Goal: Task Accomplishment & Management: Manage account settings

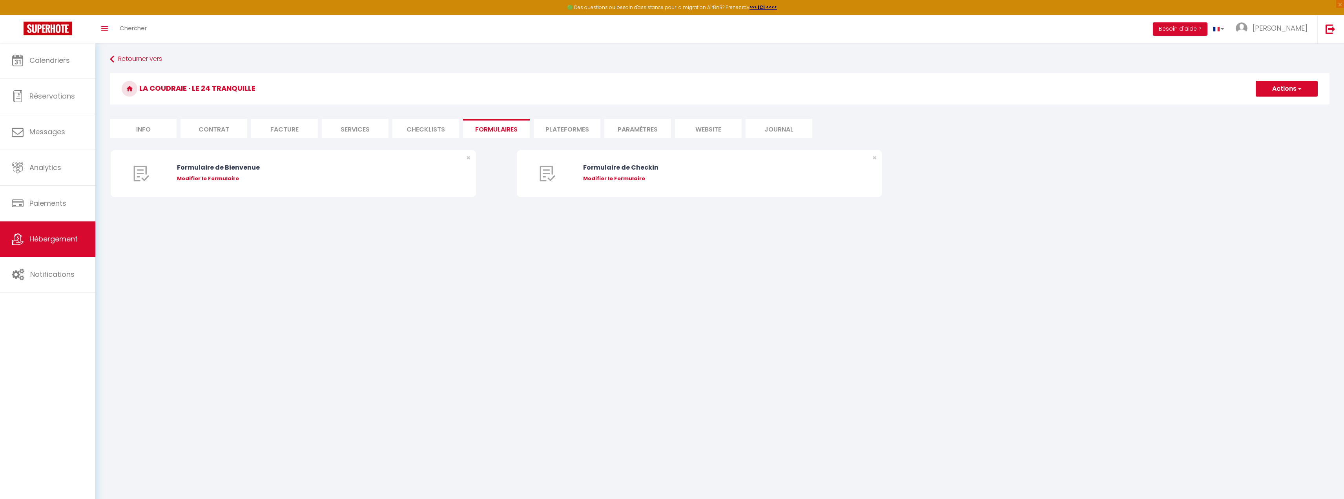
scroll to position [4930, 0]
click at [60, 137] on link "Messages" at bounding box center [47, 131] width 95 height 35
select select "message"
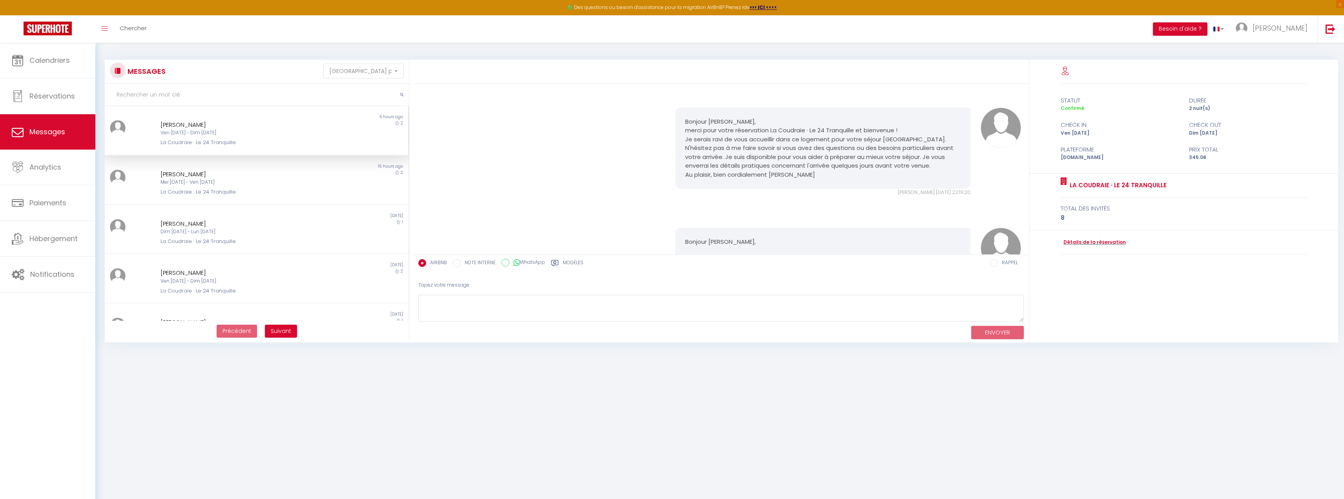
scroll to position [1279, 0]
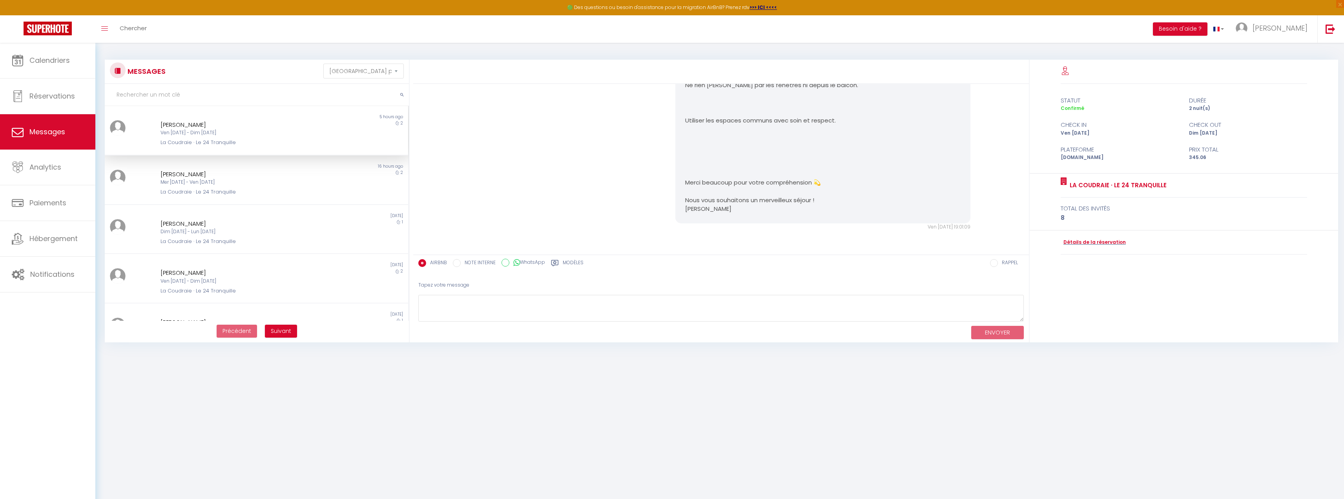
click at [192, 136] on div "Ven [DATE] - Dim [DATE]" at bounding box center [244, 132] width 167 height 7
click at [193, 125] on div "[PERSON_NAME]" at bounding box center [244, 124] width 167 height 9
click at [191, 128] on div "[PERSON_NAME]" at bounding box center [244, 124] width 167 height 9
click at [1116, 240] on link "Détails de la réservation" at bounding box center [1093, 242] width 65 height 7
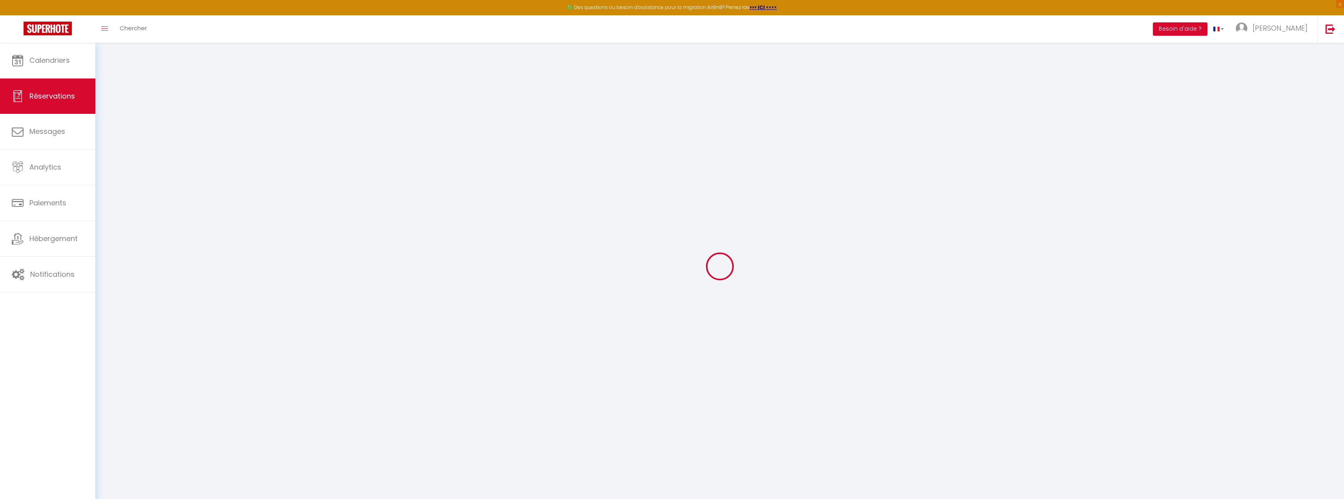
select select
checkbox input "false"
type visite0 "L’heure d’arriver est pour l’instant aléatoire, chacun de nous arrivera sûremen…"
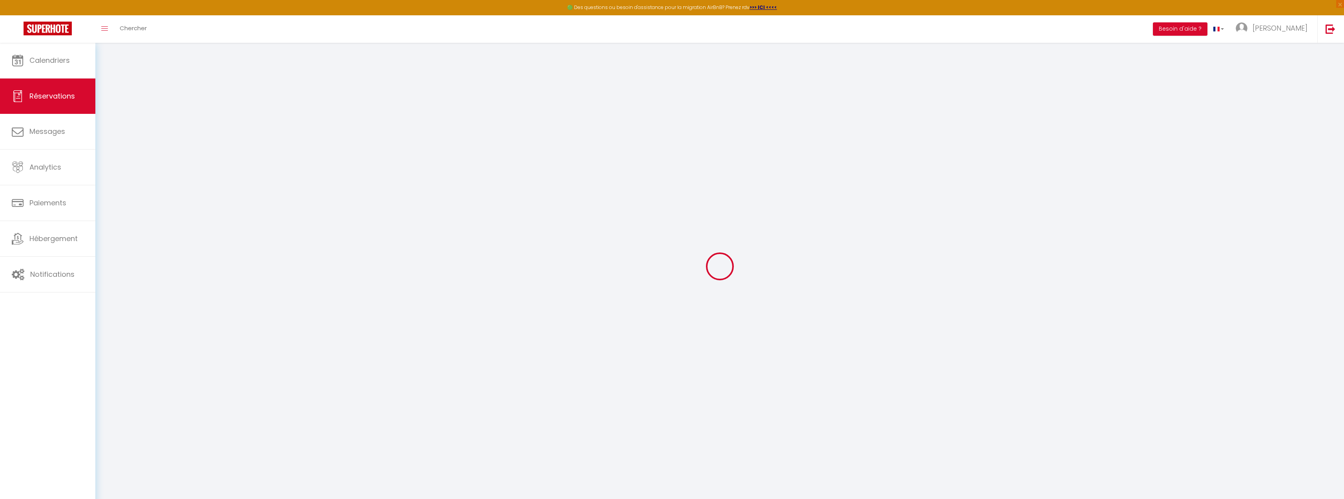
type \?1 "Rien de particuliers"
select select
type input "20"
type input "8.7"
select select
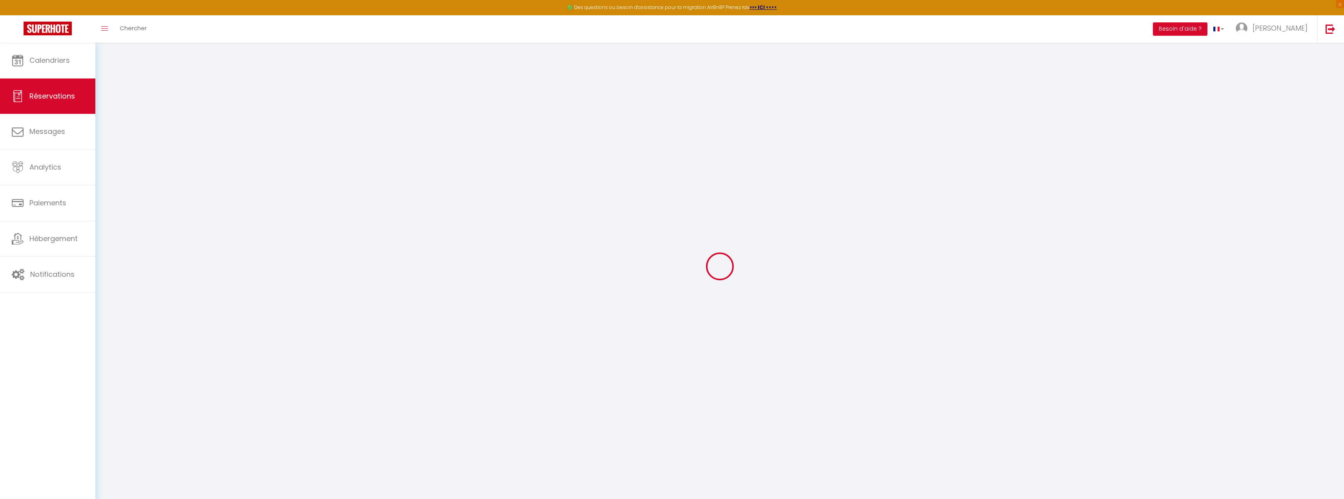
select select
checkbox input "false"
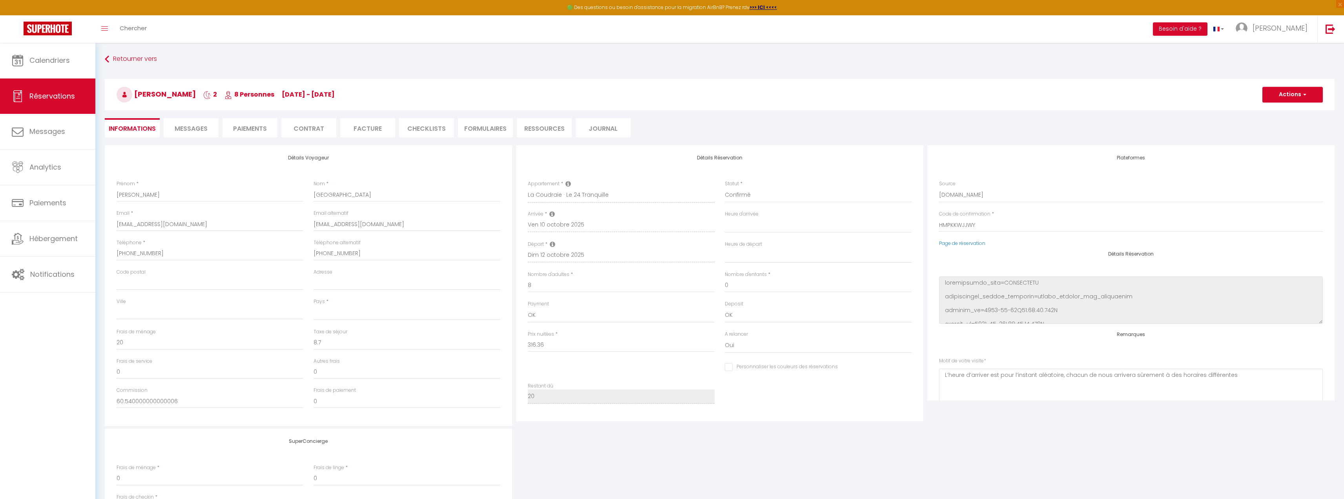
select select
checkbox input "false"
select select "21:30"
select select "11:00"
click at [198, 129] on span "Messages" at bounding box center [191, 128] width 33 height 9
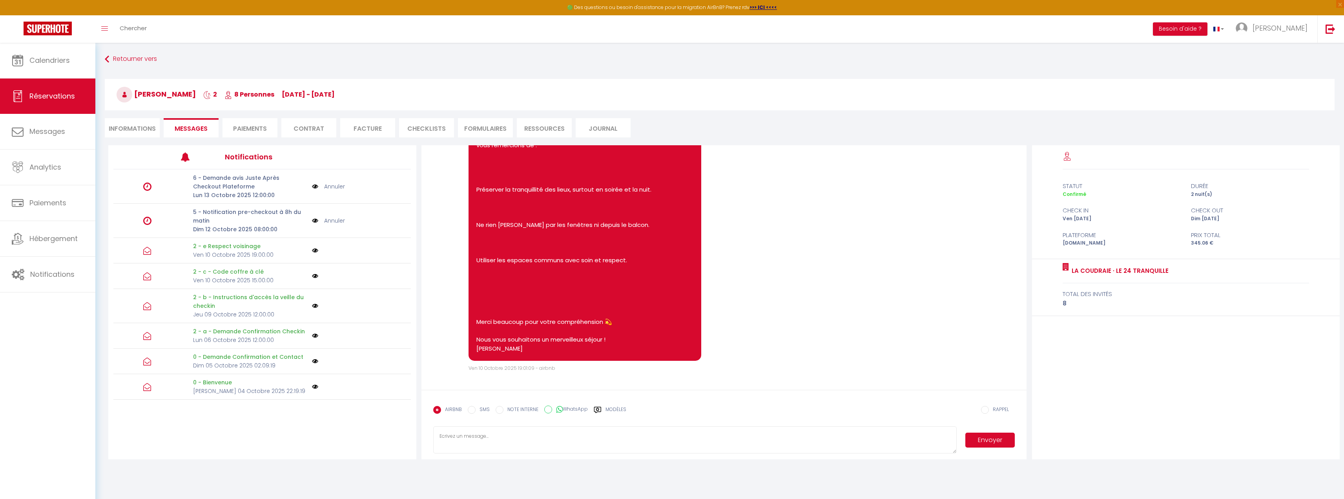
scroll to position [1133, 0]
